Goal: Task Accomplishment & Management: Manage account settings

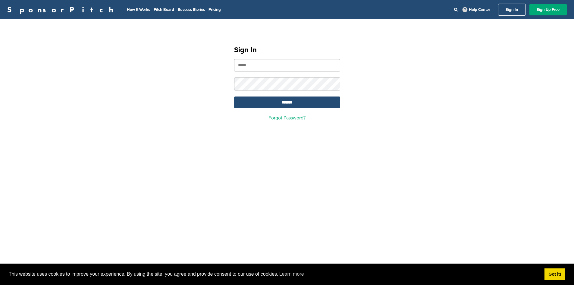
click at [256, 66] on input "email" at bounding box center [287, 65] width 106 height 12
type input "**********"
click at [234, 96] on input "*******" at bounding box center [287, 102] width 106 height 12
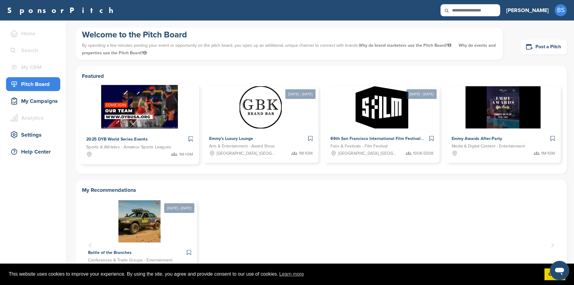
click at [138, 93] on img at bounding box center [139, 107] width 77 height 44
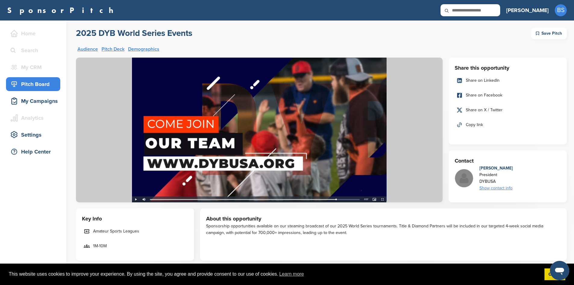
click at [135, 198] on img at bounding box center [259, 130] width 367 height 145
click at [136, 199] on img at bounding box center [259, 130] width 367 height 145
click at [150, 198] on img at bounding box center [259, 130] width 367 height 145
click at [41, 96] on div "My Campaigns" at bounding box center [34, 101] width 51 height 11
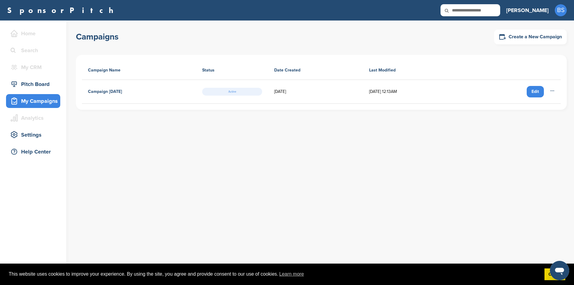
click at [500, 14] on input "text" at bounding box center [471, 10] width 60 height 12
click at [25, 13] on link "SponsorPitch" at bounding box center [62, 10] width 110 height 8
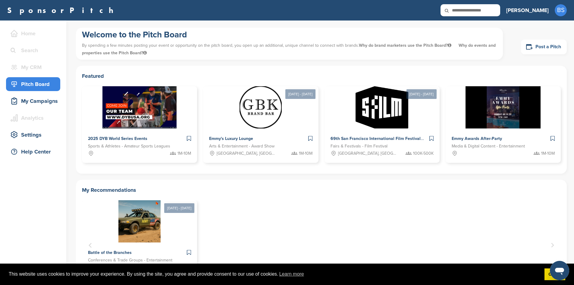
click at [532, 50] on icon at bounding box center [529, 47] width 7 height 8
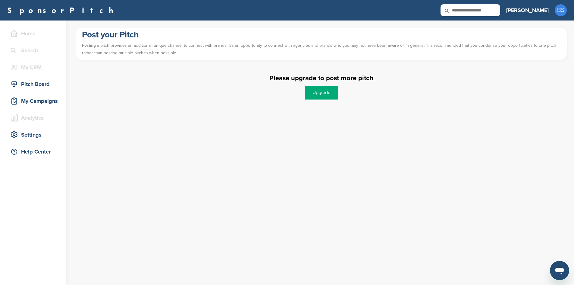
click at [310, 90] on link "Upgrade" at bounding box center [321, 93] width 33 height 14
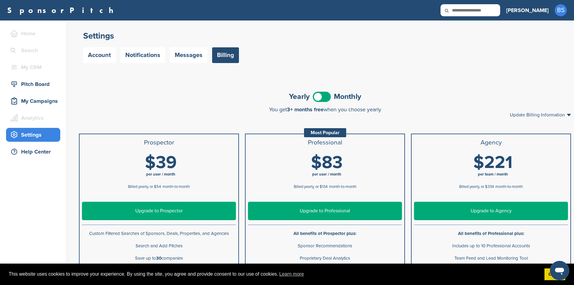
click at [315, 95] on span at bounding box center [322, 97] width 18 height 10
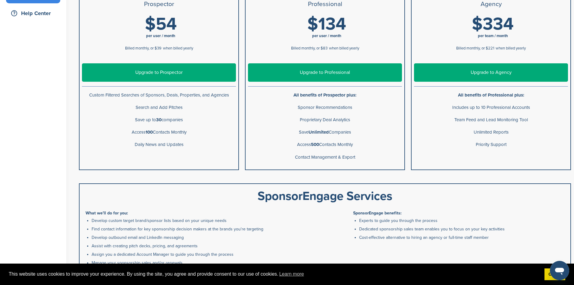
scroll to position [124, 0]
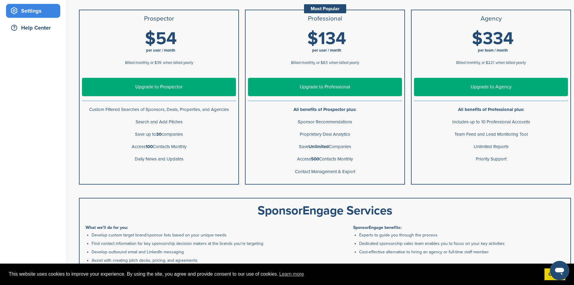
click at [171, 109] on p "Custom Filtered Searches of Sponsors, Deals, Properties, and Agencies" at bounding box center [159, 110] width 154 height 8
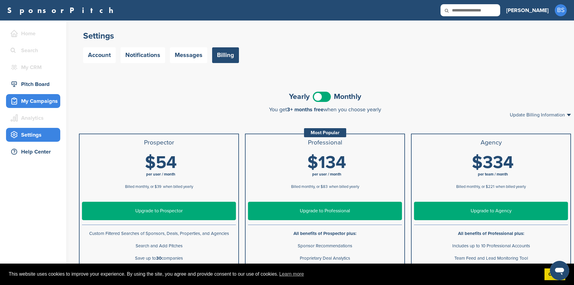
click at [30, 101] on div "My Campaigns" at bounding box center [34, 101] width 51 height 11
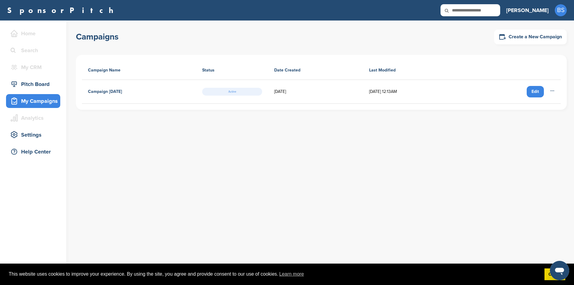
click at [102, 90] on h4 "Campaign [DATE]" at bounding box center [105, 91] width 34 height 7
click at [530, 89] on div "Edit" at bounding box center [535, 91] width 17 height 11
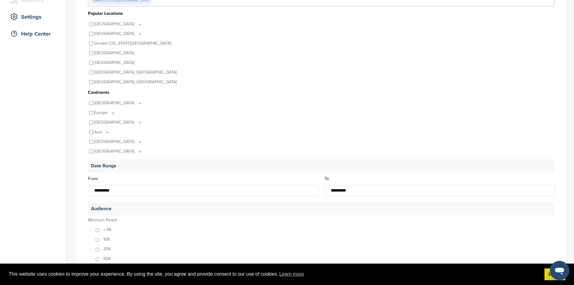
scroll to position [121, 0]
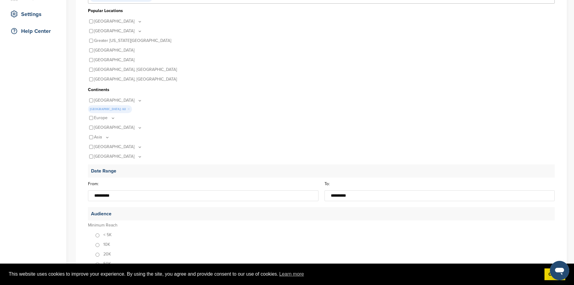
click at [137, 148] on icon at bounding box center [139, 146] width 5 height 5
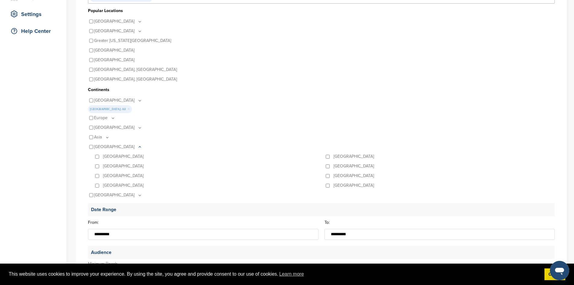
click at [137, 148] on icon at bounding box center [139, 146] width 5 height 5
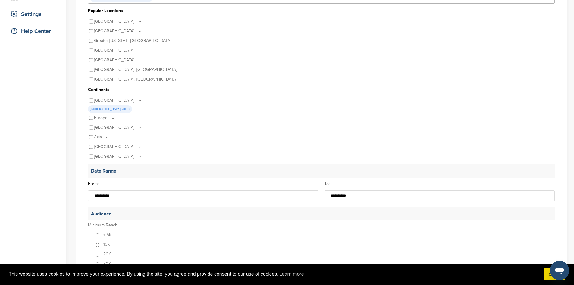
click at [123, 102] on p "North America" at bounding box center [118, 101] width 48 height 10
click at [139, 101] on icon at bounding box center [140, 100] width 2 height 1
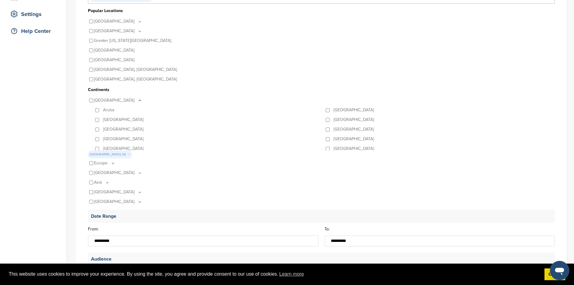
click at [139, 101] on icon at bounding box center [140, 100] width 2 height 1
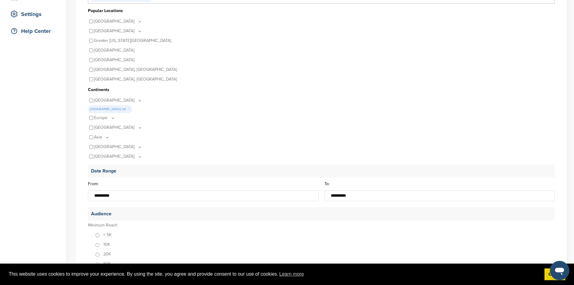
click at [139, 101] on icon at bounding box center [140, 100] width 2 height 1
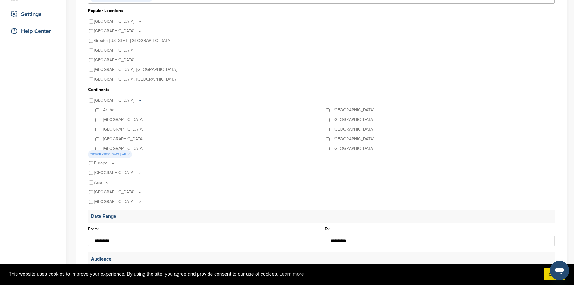
click at [106, 121] on p "Barbados" at bounding box center [123, 120] width 40 height 10
click at [139, 100] on icon at bounding box center [140, 100] width 2 height 1
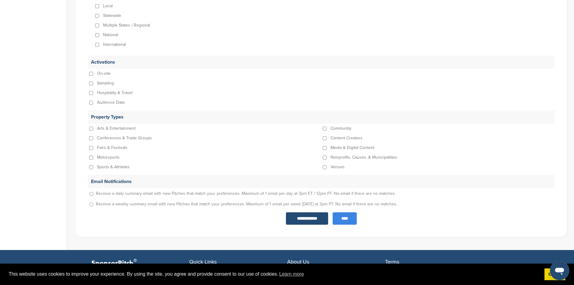
scroll to position [573, 0]
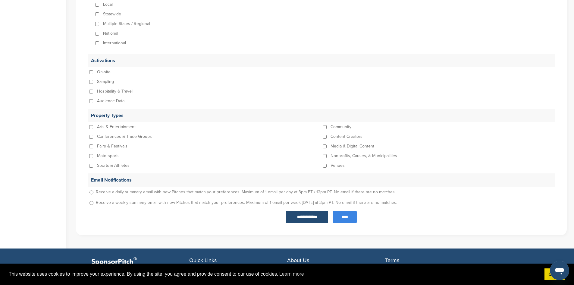
click at [342, 219] on input "****" at bounding box center [345, 217] width 24 height 12
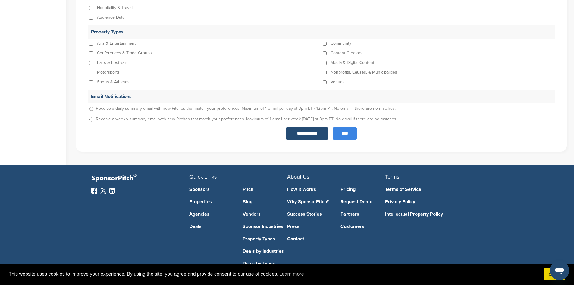
scroll to position [675, 0]
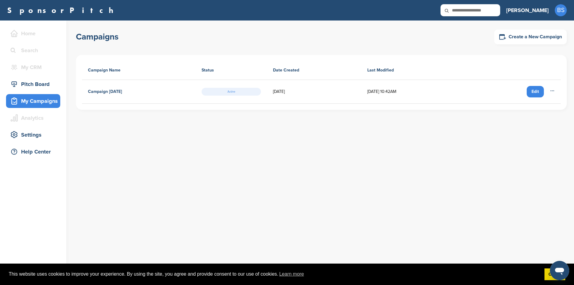
click at [554, 90] on icon at bounding box center [552, 90] width 5 height 5
click at [382, 88] on td "09/25/2025 10:42AM" at bounding box center [411, 92] width 101 height 24
click at [312, 89] on td "08/18/2025" at bounding box center [314, 92] width 94 height 24
click at [246, 92] on span "Active" at bounding box center [232, 92] width 60 height 8
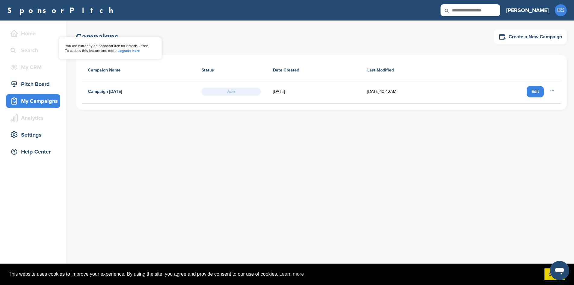
click at [19, 40] on div "Home" at bounding box center [33, 34] width 54 height 14
click at [23, 35] on div "Home" at bounding box center [34, 33] width 51 height 11
click at [20, 83] on div "Pitch Board" at bounding box center [34, 84] width 51 height 11
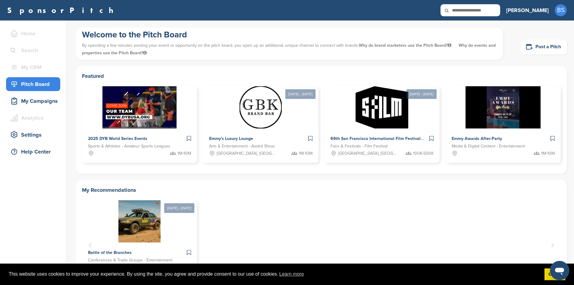
click at [461, 11] on icon at bounding box center [451, 10] width 20 height 13
click at [497, 11] on input "text" at bounding box center [471, 10] width 60 height 12
click at [500, 13] on input "text" at bounding box center [471, 10] width 60 height 12
type input "********"
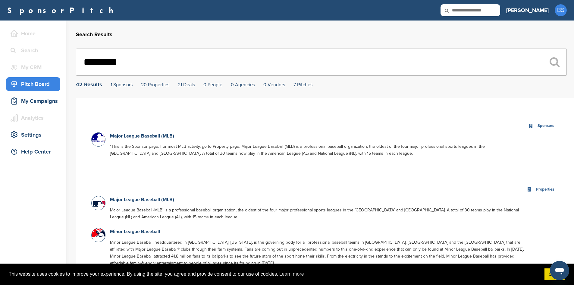
click at [32, 86] on div "Pitch Board" at bounding box center [34, 84] width 51 height 11
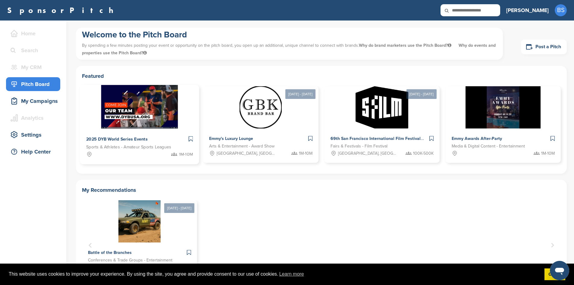
click at [125, 97] on img at bounding box center [139, 107] width 77 height 44
